Goal: Task Accomplishment & Management: Manage account settings

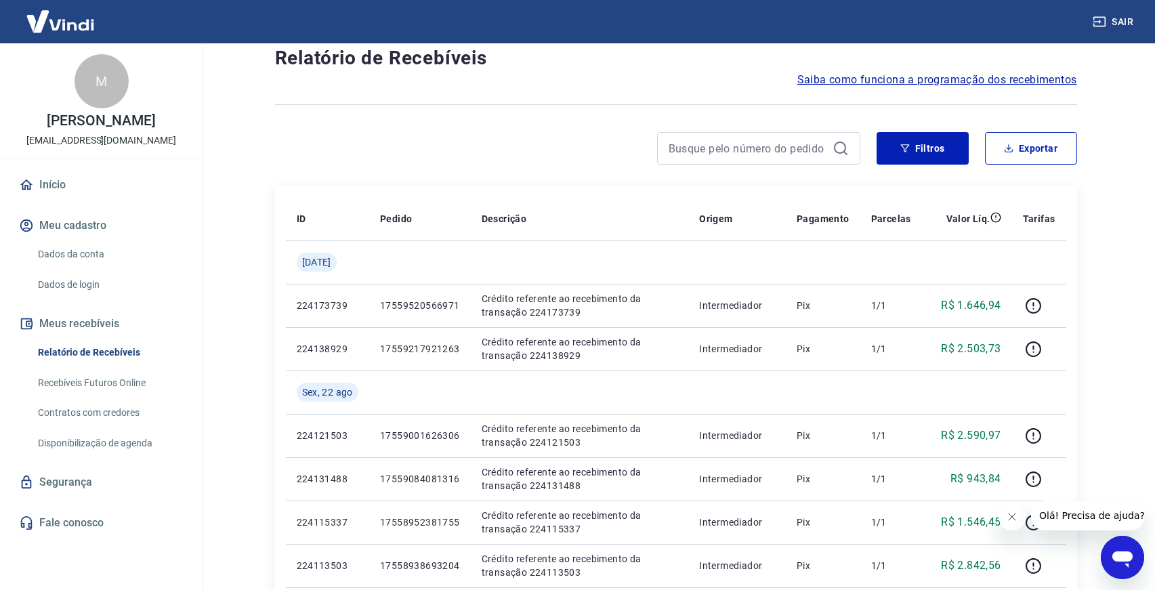
scroll to position [47, 0]
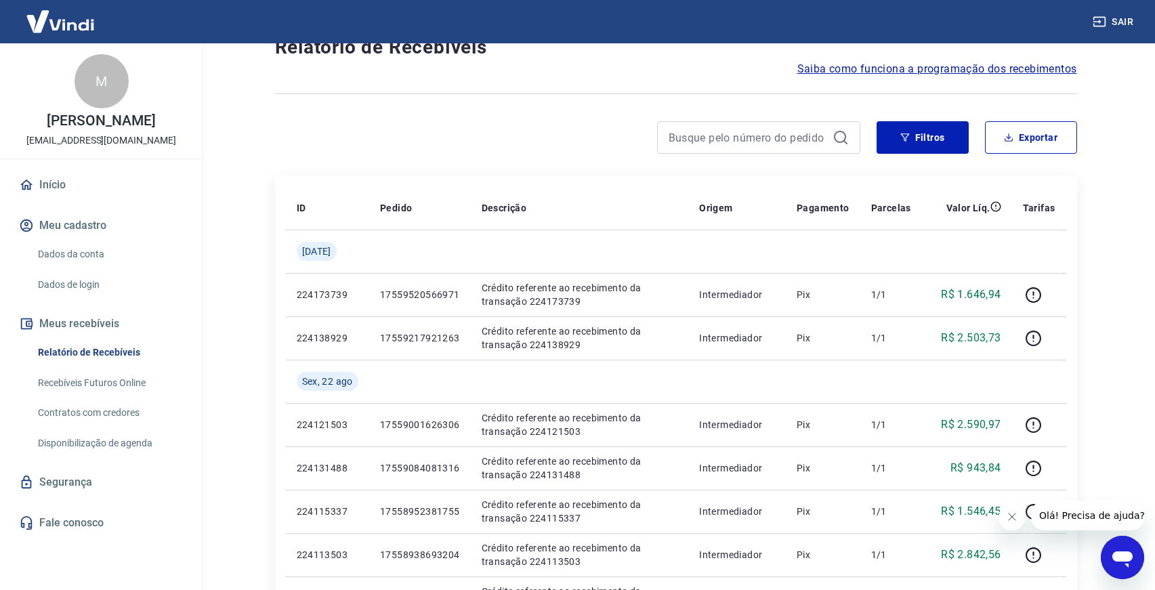
click at [75, 489] on link "Segurança" at bounding box center [101, 483] width 170 height 30
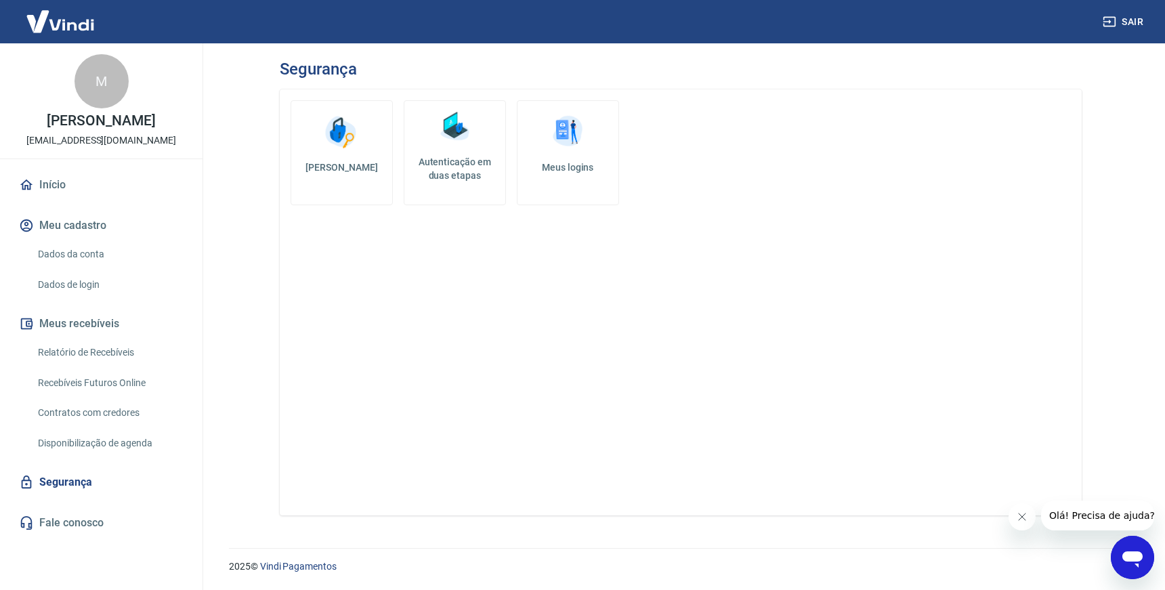
click at [91, 247] on link "Dados da conta" at bounding box center [110, 255] width 154 height 28
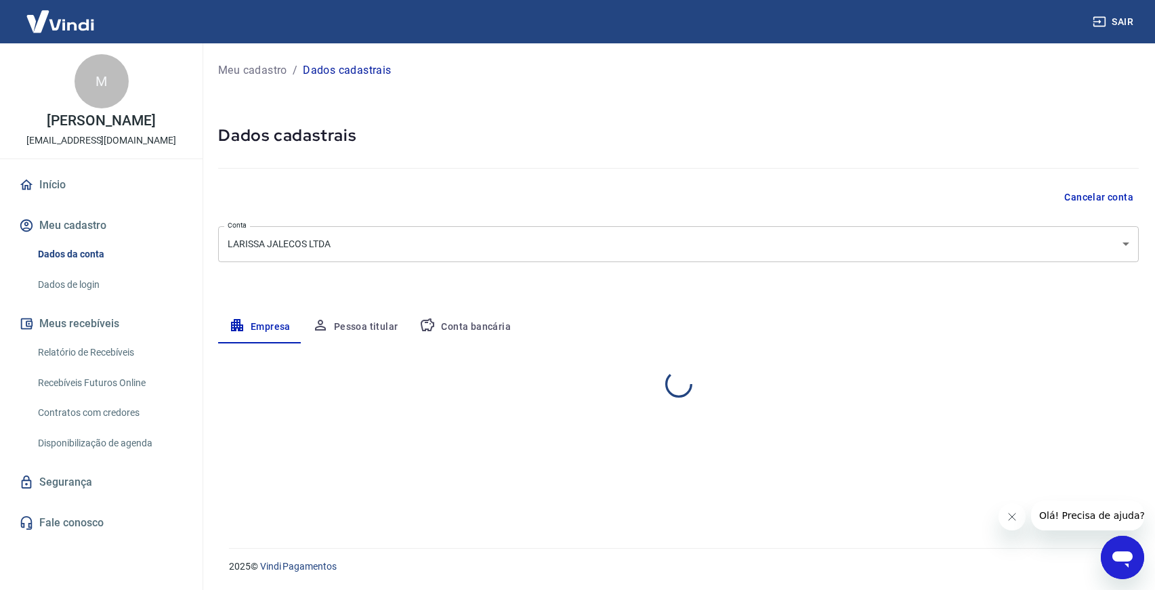
select select "CE"
select select "business"
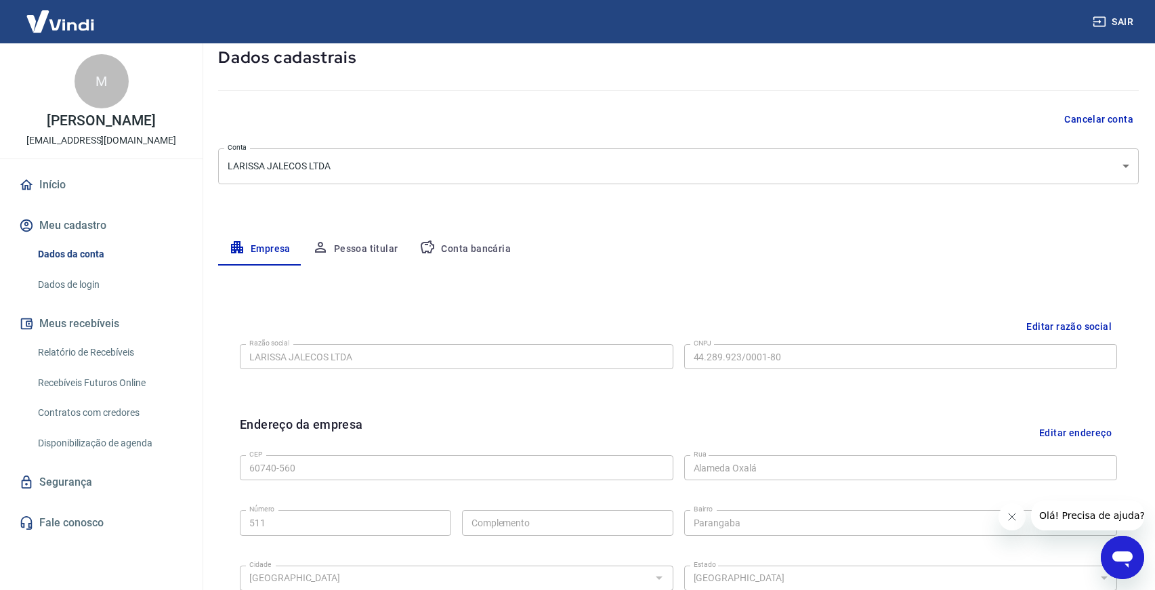
scroll to position [91, 0]
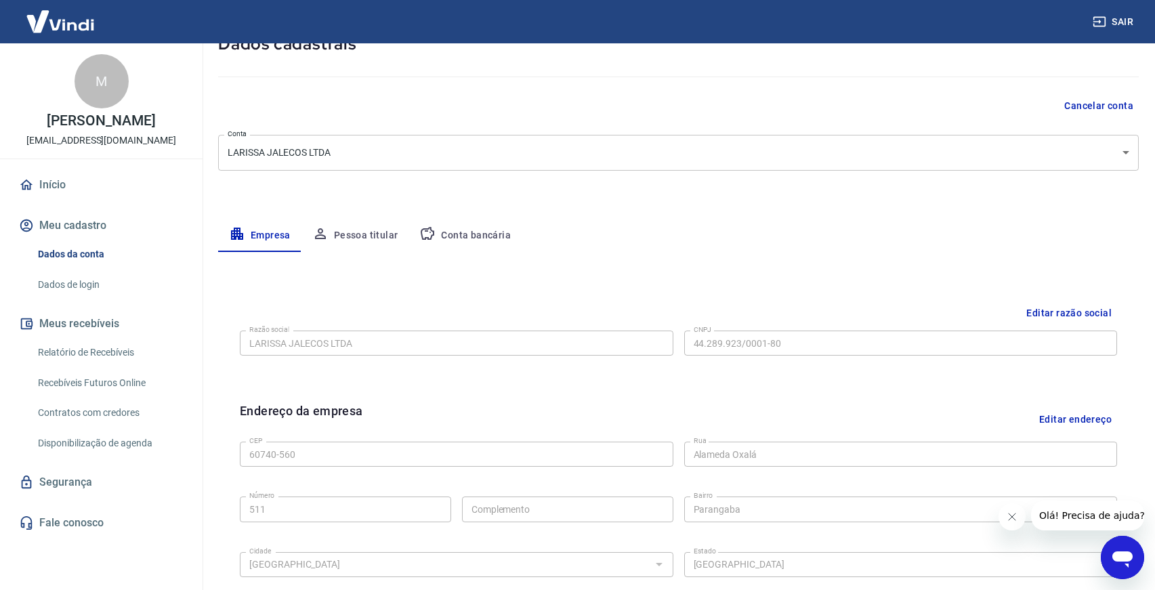
click at [455, 236] on button "Conta bancária" at bounding box center [465, 236] width 113 height 33
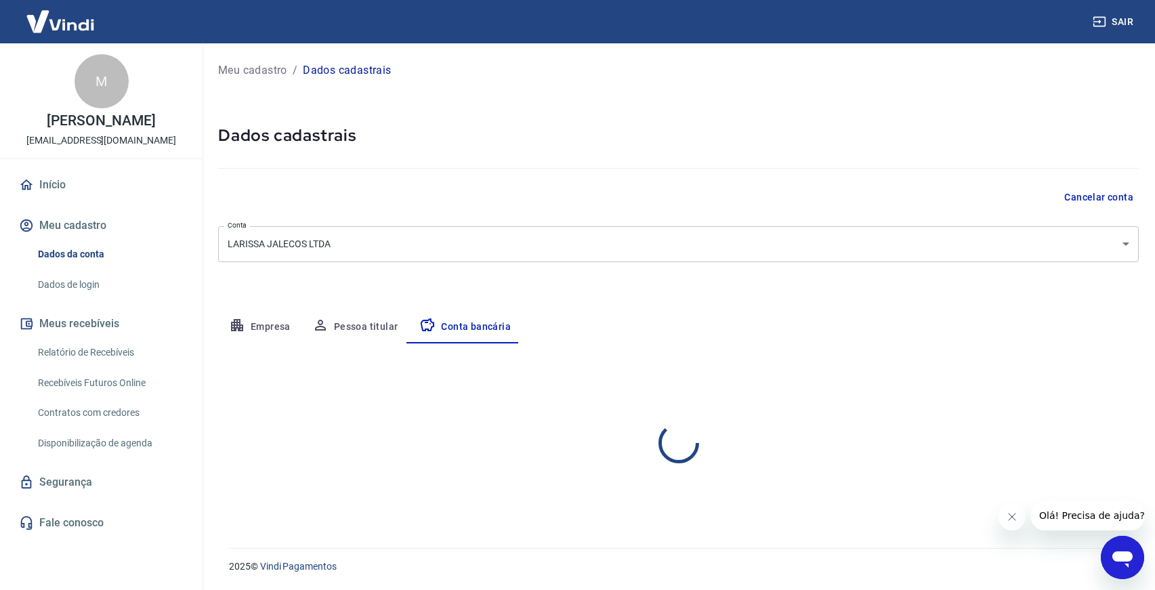
select select "1"
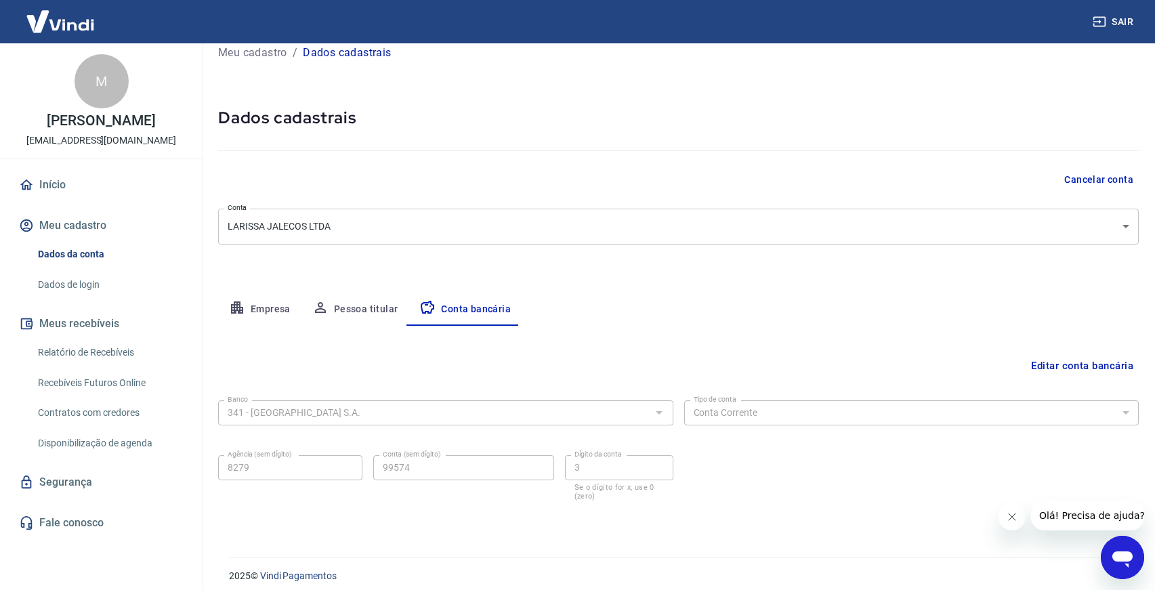
scroll to position [27, 0]
